Goal: Check status

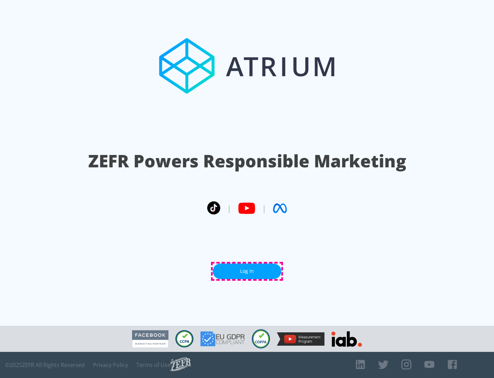
click at [247, 271] on link "Log In" at bounding box center [247, 270] width 69 height 15
